Goal: Transaction & Acquisition: Purchase product/service

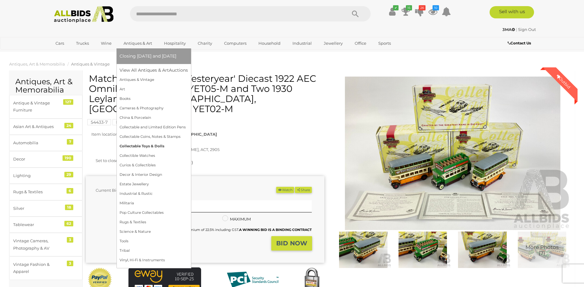
click at [146, 146] on link "Collectable Toys & Dolls" at bounding box center [153, 146] width 68 height 9
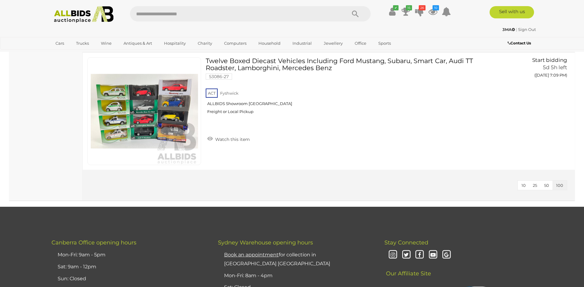
scroll to position [6166, 0]
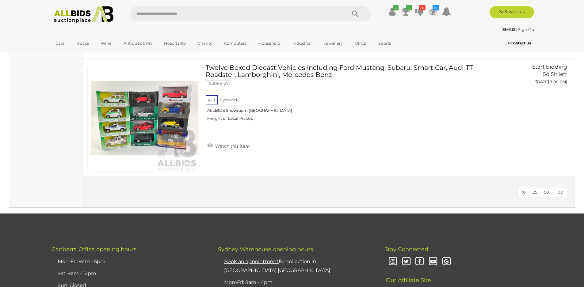
click at [562, 194] on span "100" at bounding box center [559, 192] width 7 height 5
click at [559, 195] on button "100" at bounding box center [559, 192] width 14 height 9
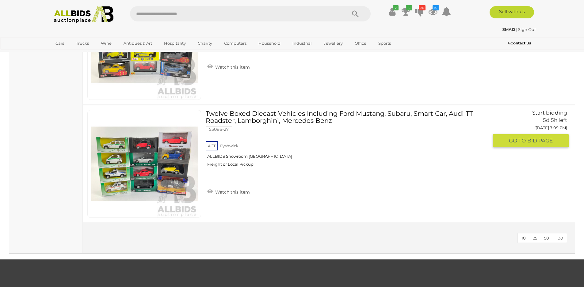
scroll to position [6136, 0]
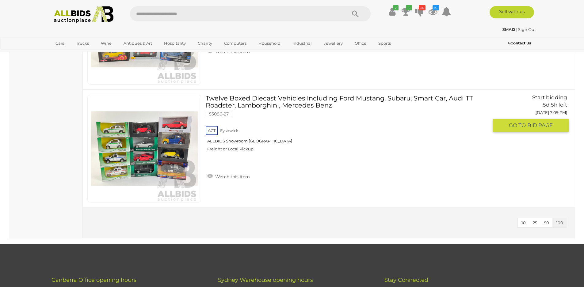
click at [527, 127] on span "BID PAGE" at bounding box center [539, 125] width 25 height 7
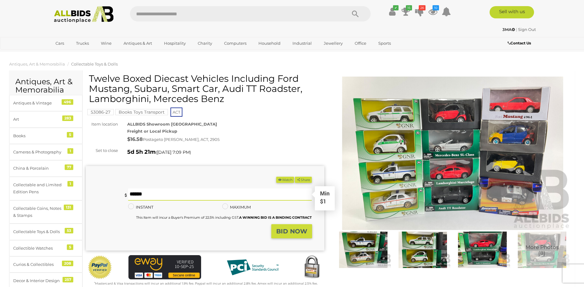
click at [152, 195] on input "text" at bounding box center [220, 194] width 184 height 12
type input "*"
click at [291, 231] on strong "BID NOW" at bounding box center [291, 231] width 31 height 7
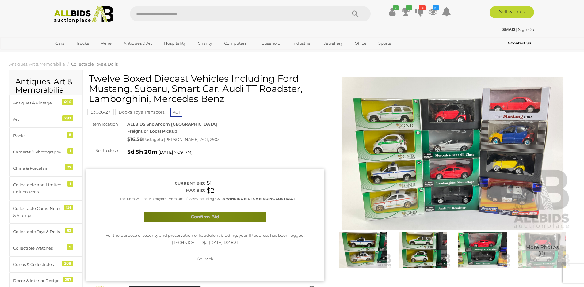
click at [222, 220] on button "Confirm Bid" at bounding box center [205, 217] width 123 height 11
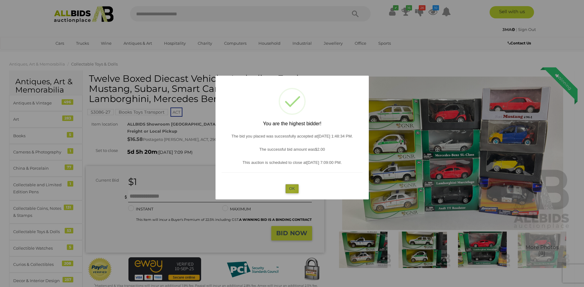
click at [291, 189] on button "OK" at bounding box center [291, 188] width 13 height 9
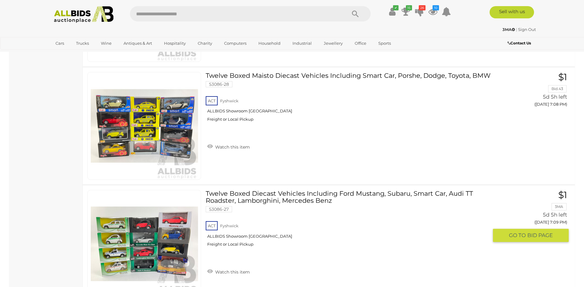
scroll to position [6010, 0]
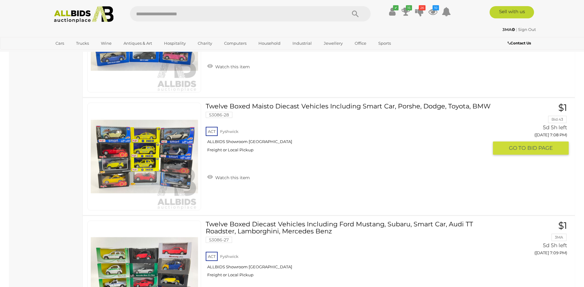
click at [149, 162] on img at bounding box center [144, 156] width 107 height 107
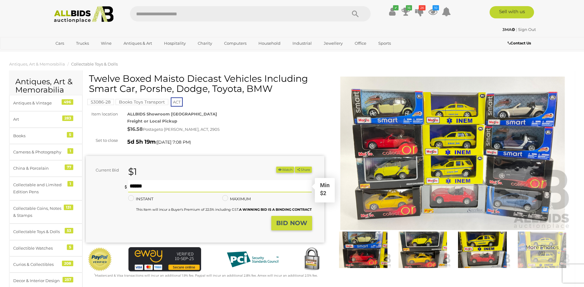
click at [146, 186] on input "text" at bounding box center [220, 186] width 184 height 12
type input "*"
click at [298, 224] on strong "BID NOW" at bounding box center [291, 222] width 31 height 7
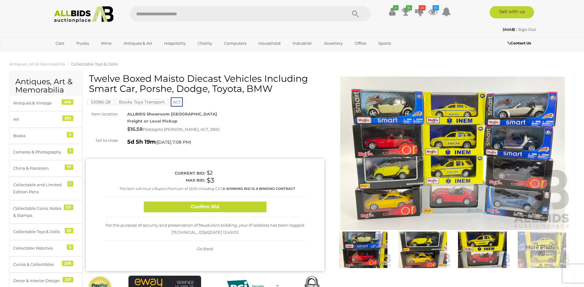
click at [237, 207] on button "Confirm Bid" at bounding box center [205, 207] width 123 height 11
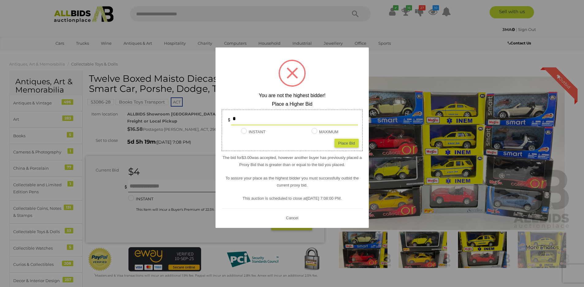
click at [294, 219] on button "Cancel" at bounding box center [292, 218] width 16 height 8
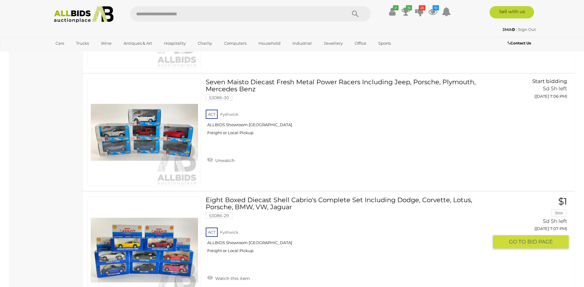
scroll to position [5769, 0]
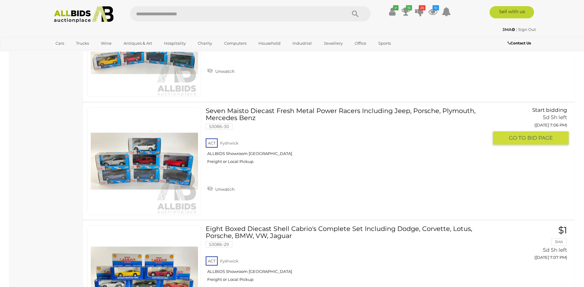
click at [260, 110] on link "Seven Maisto Diecast Fresh Metal Power Racers Including Jeep, Porsche, Plymouth…" at bounding box center [349, 138] width 278 height 62
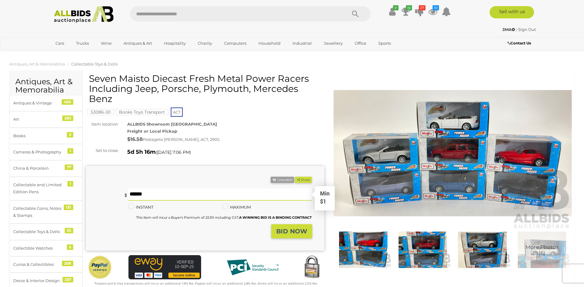
click at [151, 191] on input "text" at bounding box center [220, 194] width 184 height 12
type input "*"
click at [297, 231] on strong "BID NOW" at bounding box center [291, 231] width 31 height 7
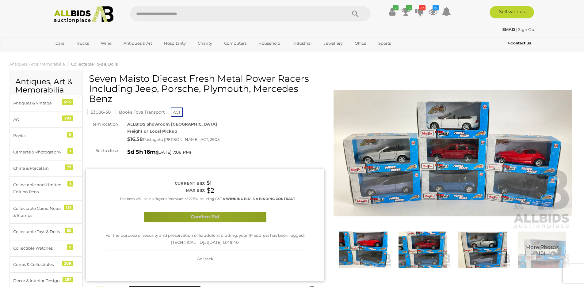
click at [213, 217] on button "Confirm Bid" at bounding box center [205, 217] width 123 height 11
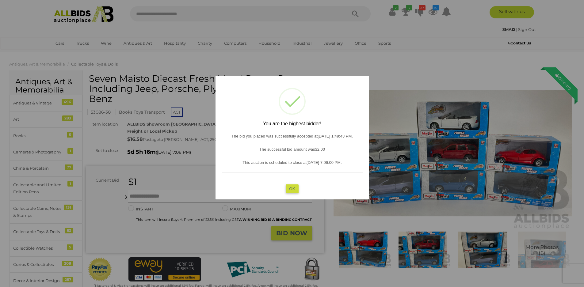
click at [294, 189] on button "OK" at bounding box center [291, 188] width 13 height 9
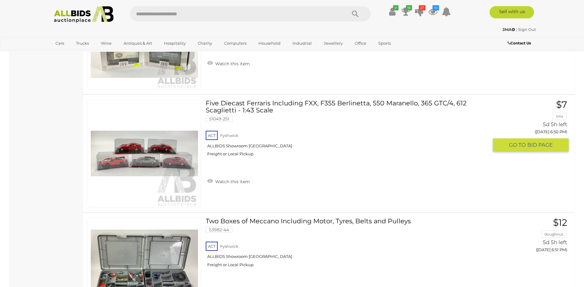
scroll to position [3756, 0]
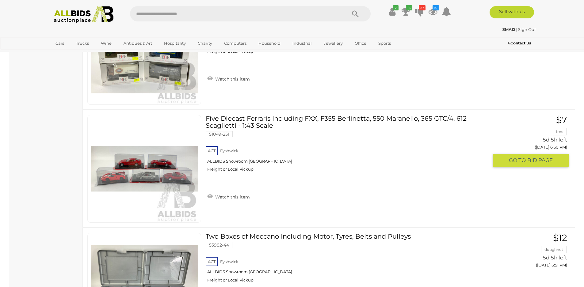
click at [259, 122] on link "Five Diecast Ferraris Including FXX, F355 Berlinetta, 550 Maranello, 365 GTC/4,…" at bounding box center [349, 146] width 278 height 62
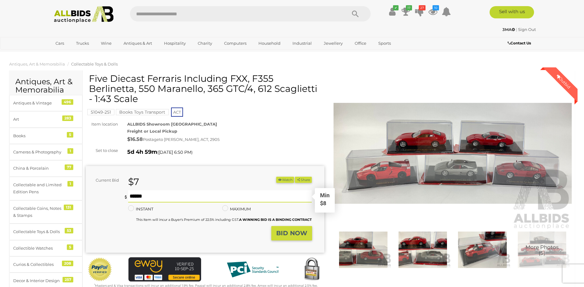
click at [153, 199] on input "text" at bounding box center [220, 196] width 184 height 12
type input "*"
click at [288, 234] on strong "BID NOW" at bounding box center [291, 232] width 31 height 7
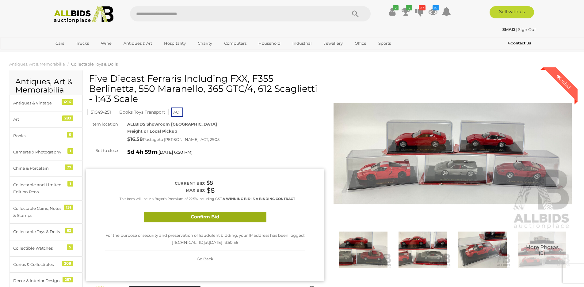
click at [230, 216] on button "Confirm Bid" at bounding box center [205, 217] width 123 height 11
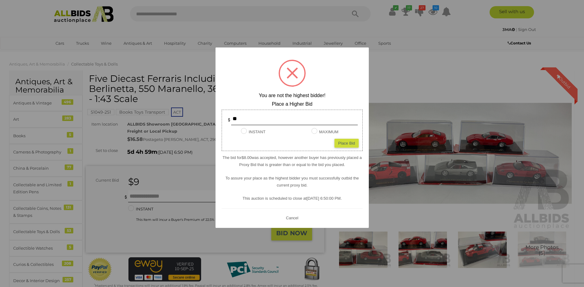
click at [414, 100] on div at bounding box center [292, 143] width 584 height 287
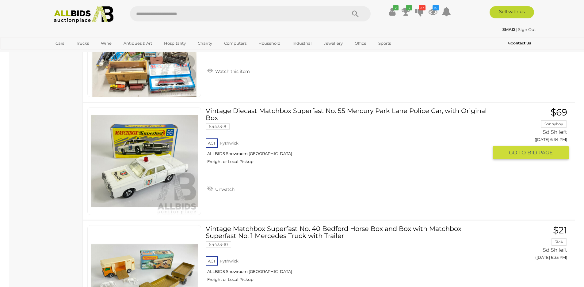
scroll to position [1138, 0]
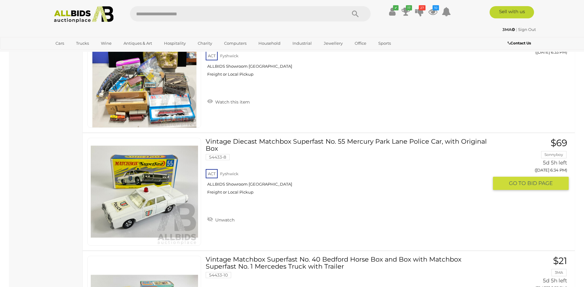
click at [243, 141] on link "Vintage Diecast Matchbox Superfast No. 55 Mercury Park Lane Police Car, with Or…" at bounding box center [349, 169] width 278 height 62
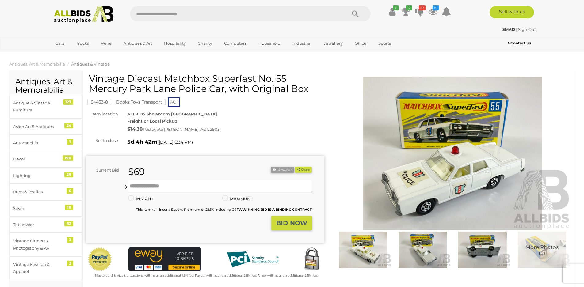
click at [443, 164] on img at bounding box center [452, 153] width 238 height 153
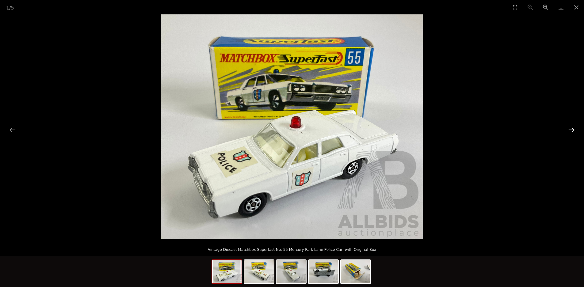
click at [571, 131] on button "Next slide" at bounding box center [571, 130] width 13 height 12
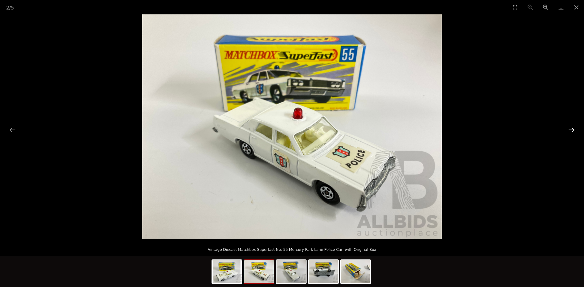
click at [571, 131] on button "Next slide" at bounding box center [571, 130] width 13 height 12
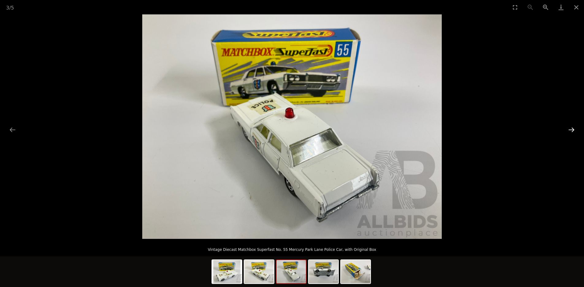
click at [571, 131] on button "Next slide" at bounding box center [571, 130] width 13 height 12
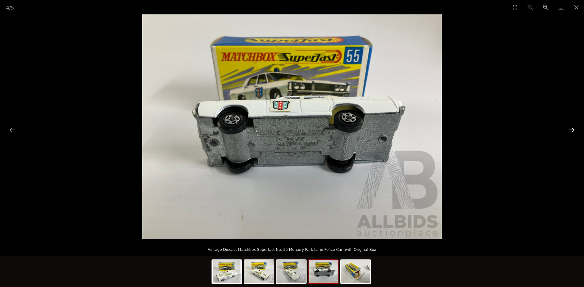
click at [571, 131] on button "Next slide" at bounding box center [571, 130] width 13 height 12
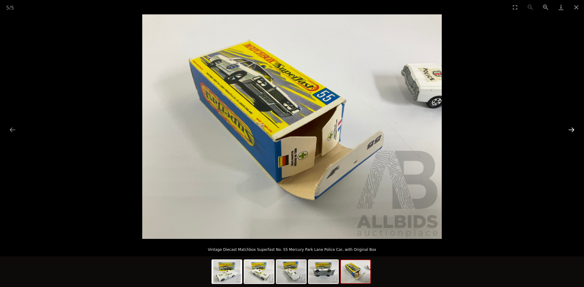
click at [571, 131] on button "Next slide" at bounding box center [571, 130] width 13 height 12
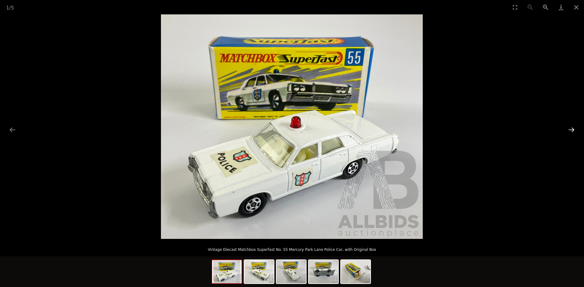
click at [571, 131] on button "Next slide" at bounding box center [571, 130] width 13 height 12
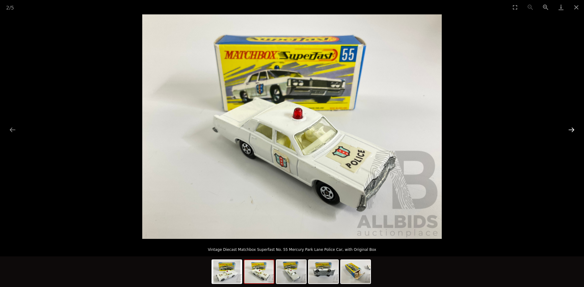
click at [571, 131] on button "Next slide" at bounding box center [571, 130] width 13 height 12
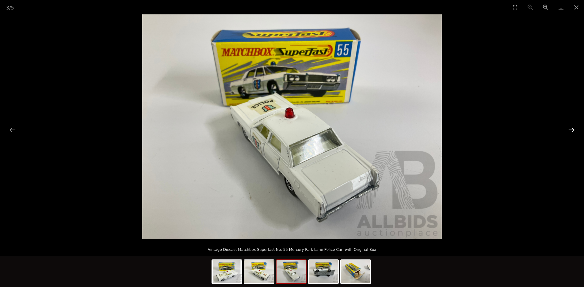
click at [571, 131] on button "Next slide" at bounding box center [571, 130] width 13 height 12
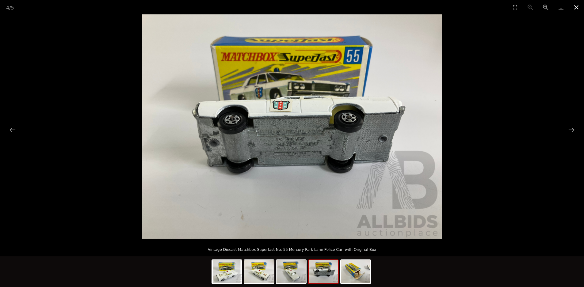
click at [575, 9] on button "Close gallery" at bounding box center [575, 7] width 15 height 14
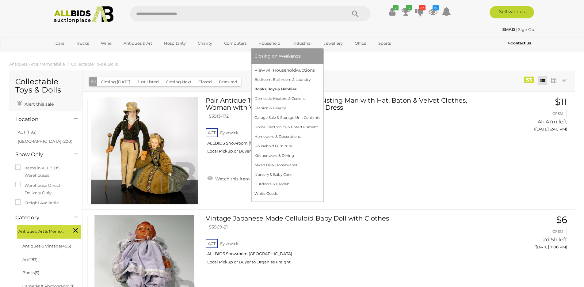
click at [282, 89] on link "Books, Toys & Hobbies" at bounding box center [287, 89] width 66 height 9
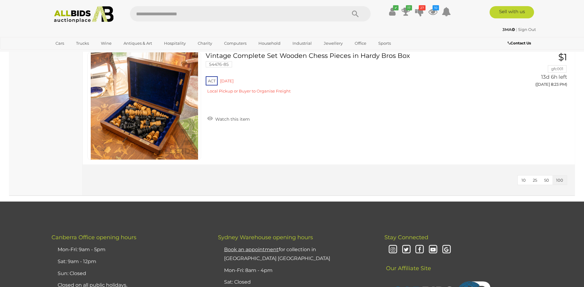
scroll to position [7200, 0]
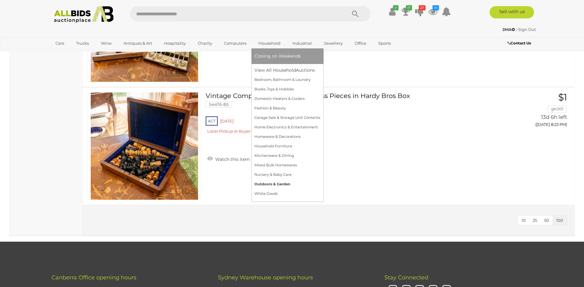
click at [270, 183] on link "Outdoors & Garden" at bounding box center [287, 184] width 66 height 9
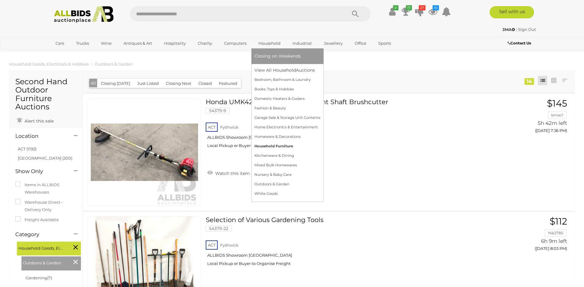
click at [277, 144] on link "Household Furniture" at bounding box center [287, 146] width 66 height 9
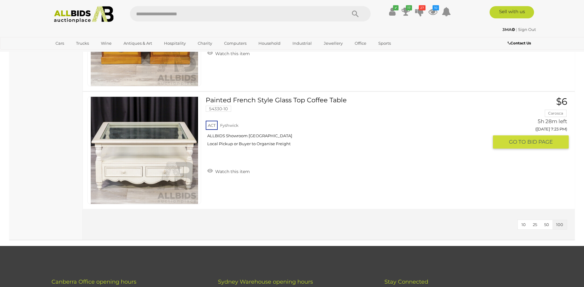
scroll to position [1563, 0]
